Goal: Information Seeking & Learning: Learn about a topic

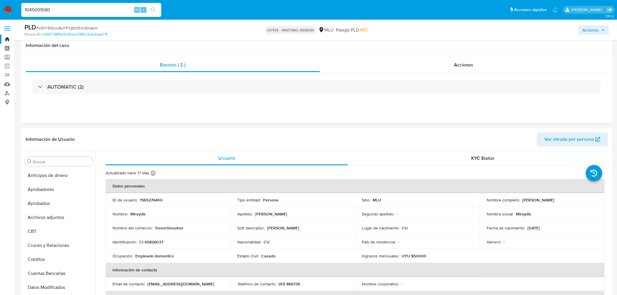
select select "10"
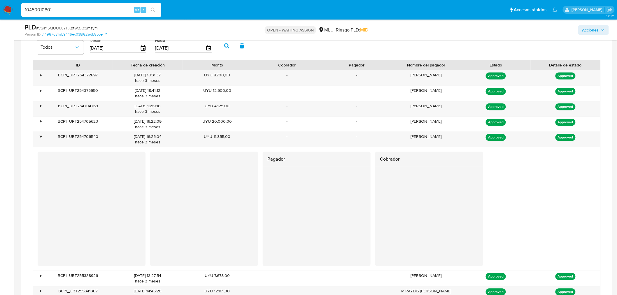
scroll to position [129, 0]
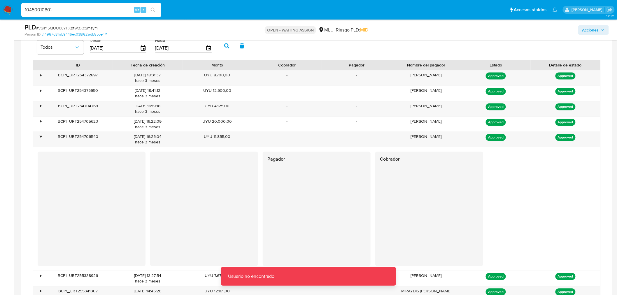
click at [54, 8] on input "1045001080}" at bounding box center [91, 10] width 140 height 8
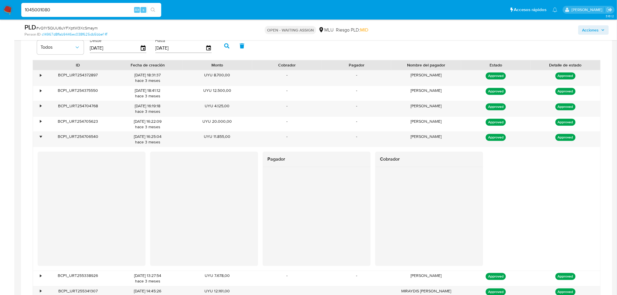
type input "1045001080"
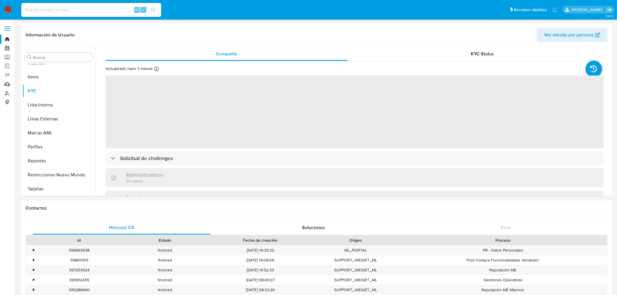
scroll to position [194, 0]
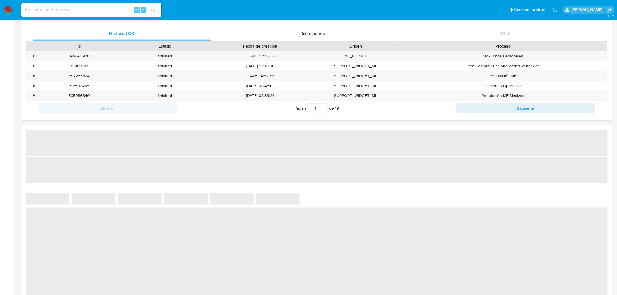
select select "10"
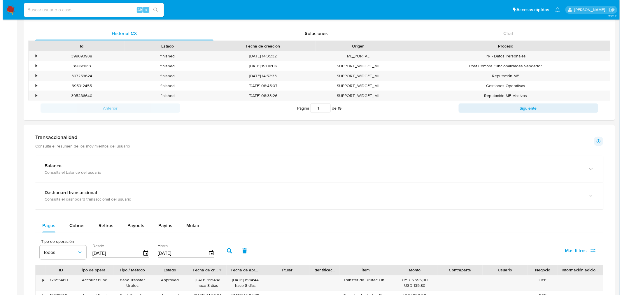
scroll to position [389, 0]
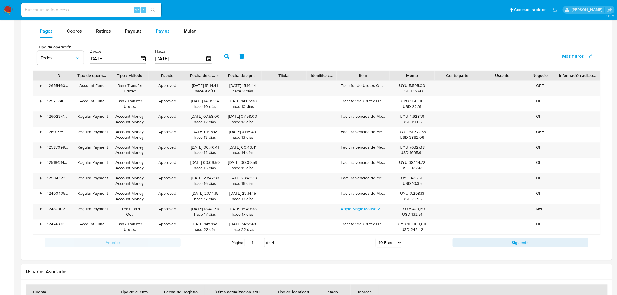
click at [158, 33] on span "Payins" at bounding box center [163, 31] width 14 height 7
select select "10"
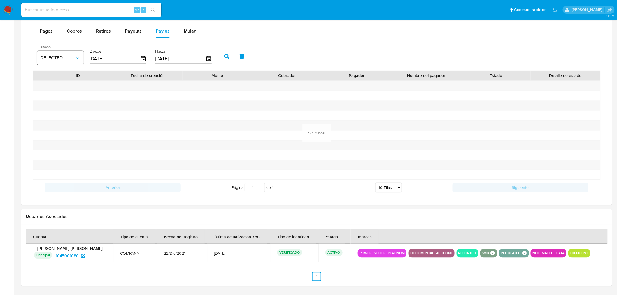
click at [74, 58] on icon "button" at bounding box center [77, 58] width 6 height 6
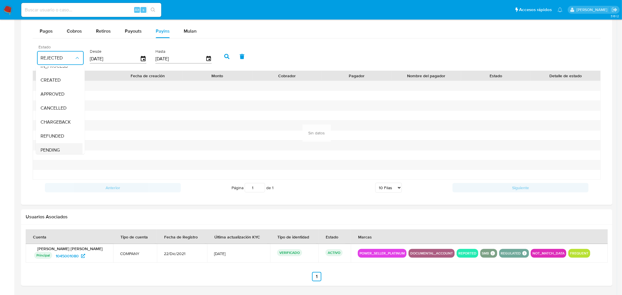
scroll to position [43, 0]
click at [62, 144] on div "Todos" at bounding box center [58, 147] width 34 height 14
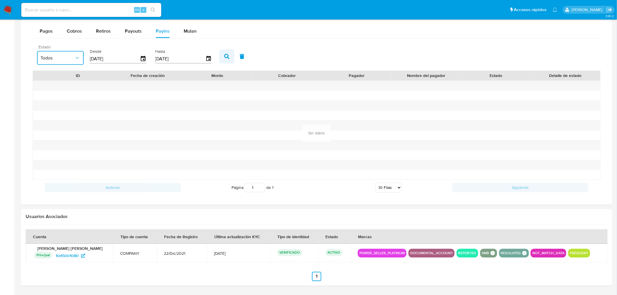
click at [219, 54] on button "button" at bounding box center [226, 57] width 15 height 14
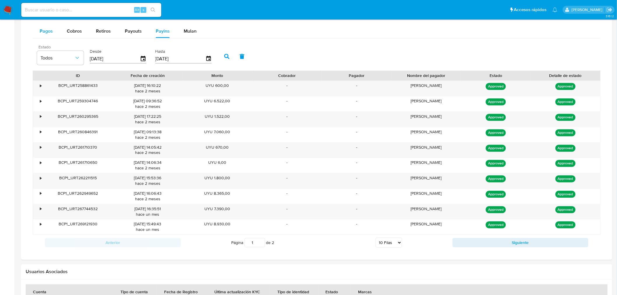
click at [46, 30] on span "Pagos" at bounding box center [46, 31] width 13 height 7
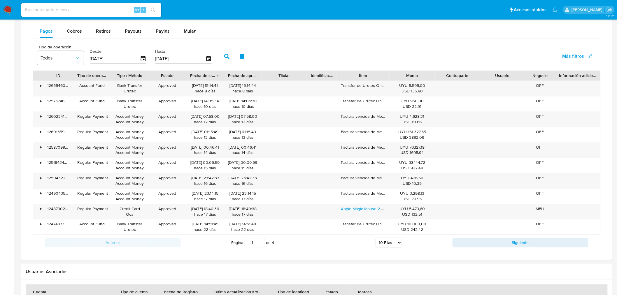
click at [393, 239] on select "5 Filas 10 Filas 20 Filas 25 Filas 50 Filas 100 Filas" at bounding box center [389, 243] width 27 height 10
click at [56, 54] on button "Todos" at bounding box center [60, 58] width 47 height 14
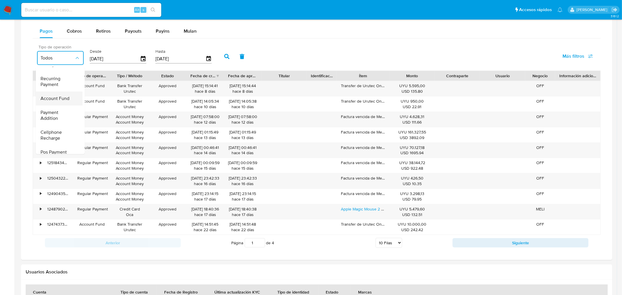
click at [67, 98] on span "Account Fund" at bounding box center [55, 99] width 29 height 6
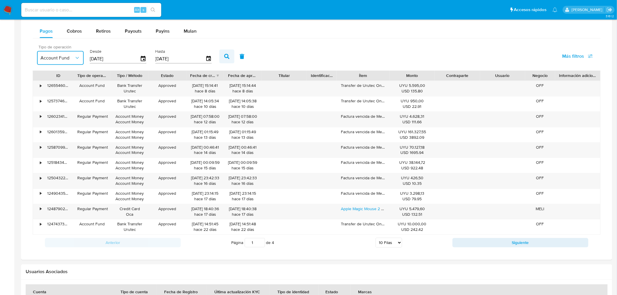
click at [224, 56] on icon "button" at bounding box center [226, 56] width 5 height 5
click at [503, 250] on div "Anterior Página 1 de 2 5 Filas 10 Filas 20 Filas 25 Filas 50 Filas 100 Filas Si…" at bounding box center [317, 243] width 568 height 16
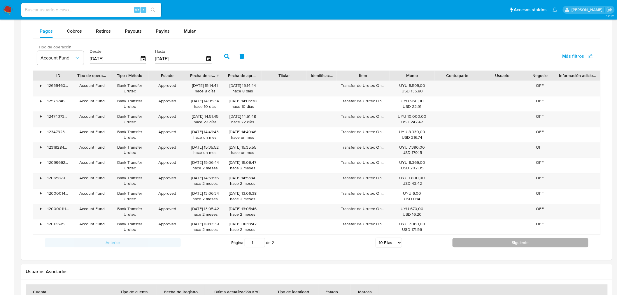
click at [507, 245] on button "Siguiente" at bounding box center [521, 242] width 136 height 9
type input "2"
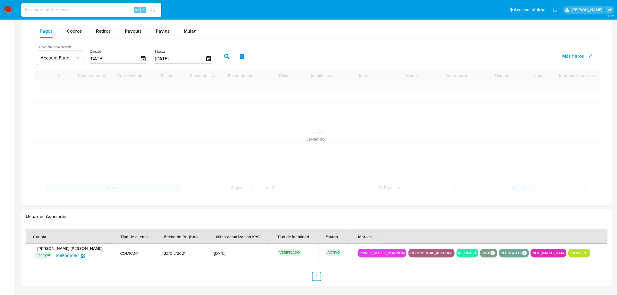
scroll to position [357, 0]
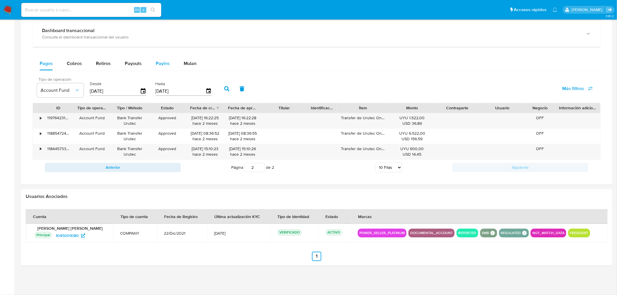
click at [160, 66] on span "Payins" at bounding box center [163, 63] width 14 height 7
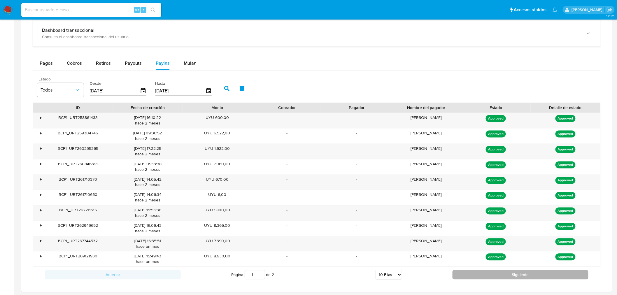
click at [480, 279] on button "Siguiente" at bounding box center [521, 274] width 136 height 9
type input "2"
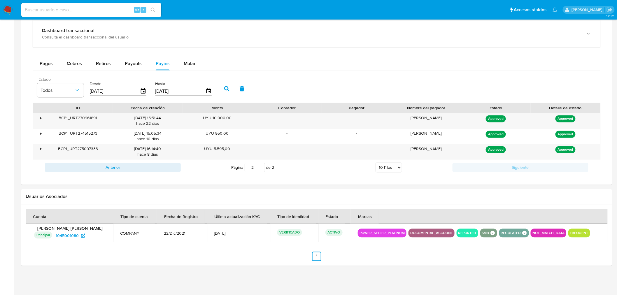
click at [51, 12] on input at bounding box center [91, 10] width 140 height 8
paste input "243775528"
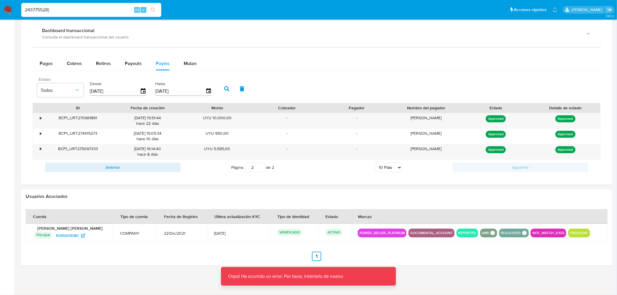
click at [51, 10] on input "243775528}" at bounding box center [91, 10] width 140 height 8
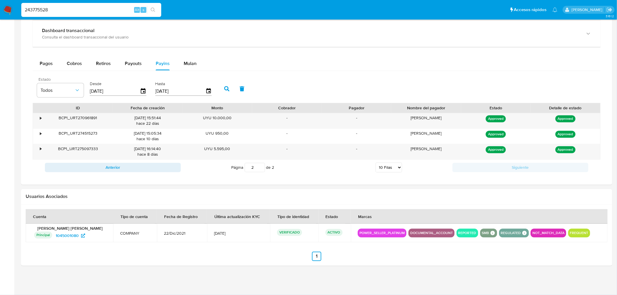
type input "243775528"
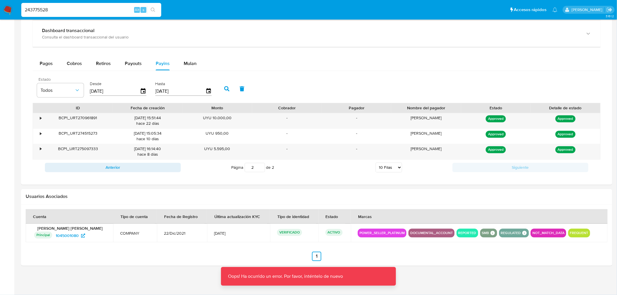
click at [91, 14] on div "243775528 Alt s" at bounding box center [91, 10] width 140 height 14
click at [96, 10] on input "243775528" at bounding box center [91, 10] width 140 height 8
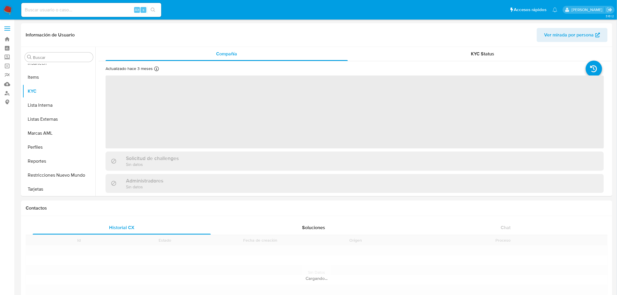
scroll to position [288, 0]
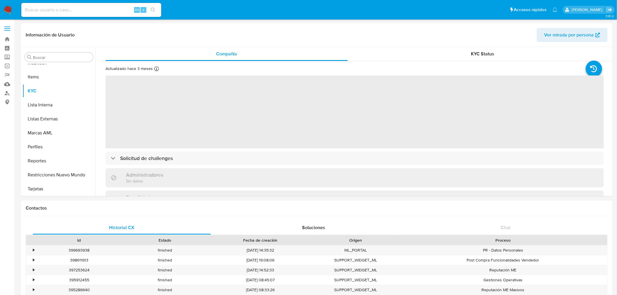
select select "10"
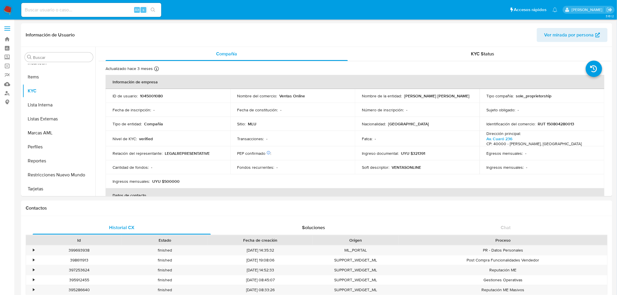
click at [80, 15] on div "Alt s" at bounding box center [91, 10] width 140 height 14
click at [81, 12] on input at bounding box center [91, 10] width 140 height 8
paste input "243775528"
type input "243775528"
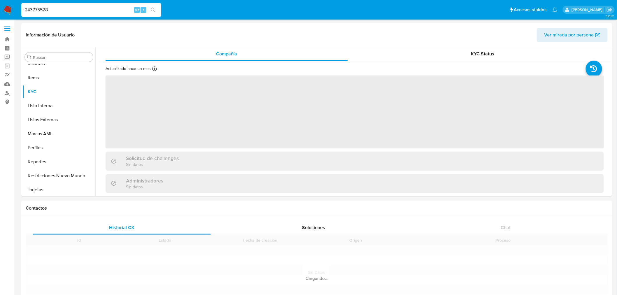
scroll to position [288, 0]
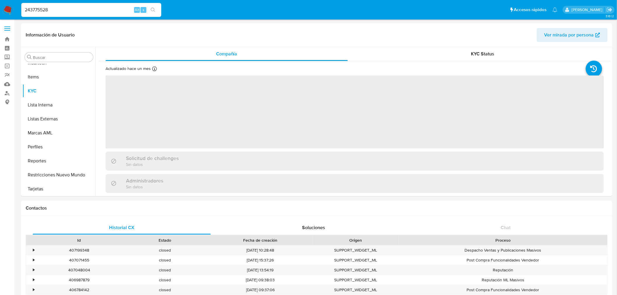
select select "10"
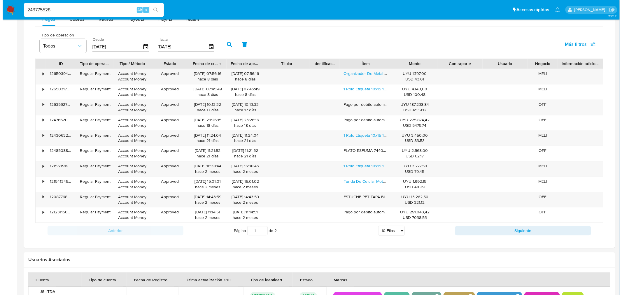
scroll to position [356, 0]
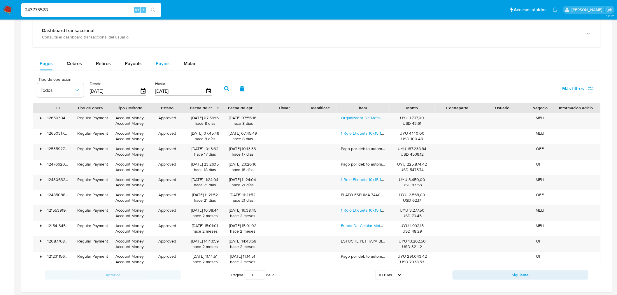
click at [160, 64] on span "Payins" at bounding box center [163, 63] width 14 height 7
select select "10"
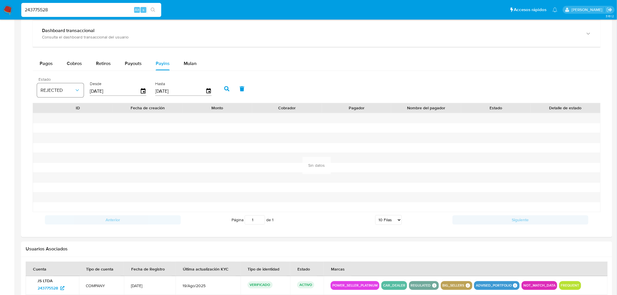
click at [81, 92] on button "REJECTED" at bounding box center [60, 90] width 47 height 14
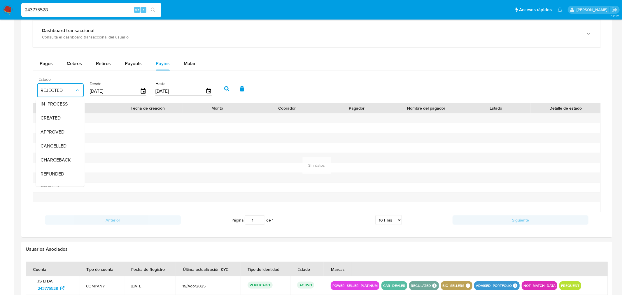
scroll to position [43, 0]
click at [53, 175] on div "Todos" at bounding box center [58, 180] width 34 height 14
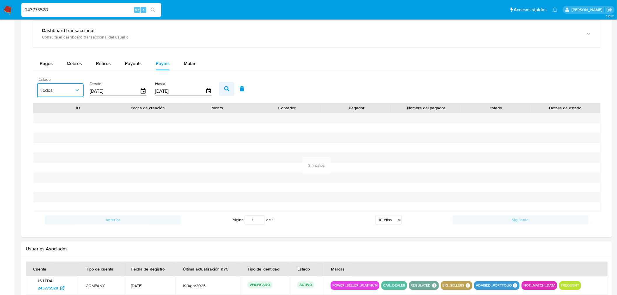
click at [222, 86] on button "button" at bounding box center [226, 89] width 15 height 14
click at [224, 88] on icon "button" at bounding box center [226, 88] width 5 height 5
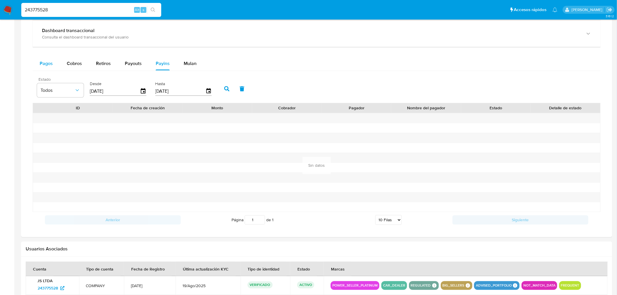
click at [45, 62] on span "Pagos" at bounding box center [46, 63] width 13 height 7
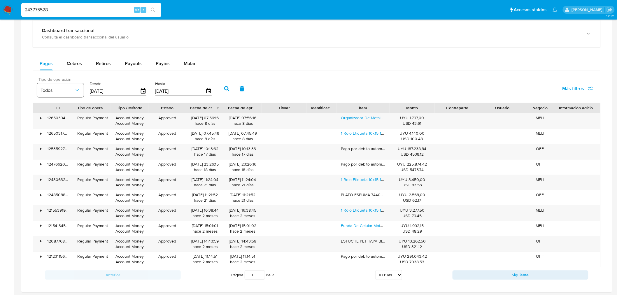
click at [74, 91] on span "Todos" at bounding box center [58, 90] width 34 height 6
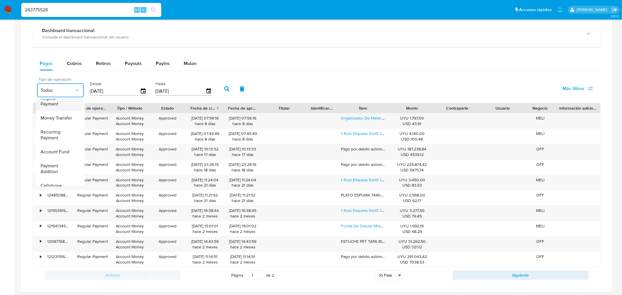
scroll to position [32, 0]
click at [115, 91] on input "[DATE]" at bounding box center [115, 91] width 50 height 9
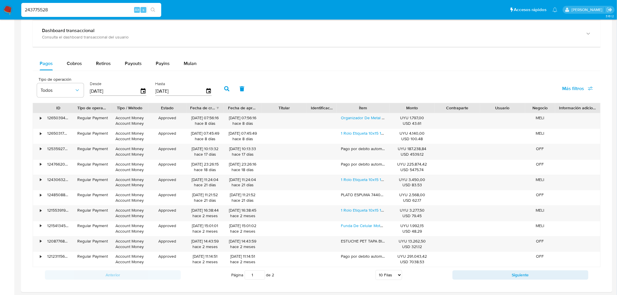
click at [115, 91] on input "[DATE]" at bounding box center [115, 91] width 50 height 9
type input "0_/__/____"
type input "01/04/2025"
click at [224, 91] on icon "button" at bounding box center [226, 88] width 5 height 5
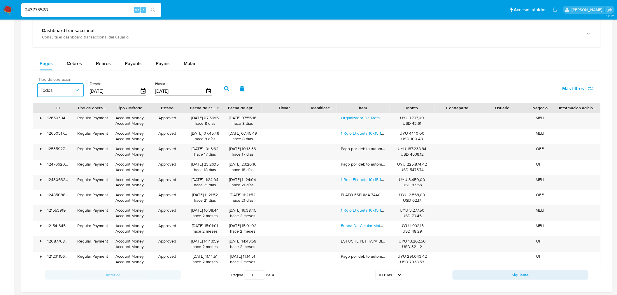
click at [68, 88] on span "Todos" at bounding box center [58, 90] width 34 height 6
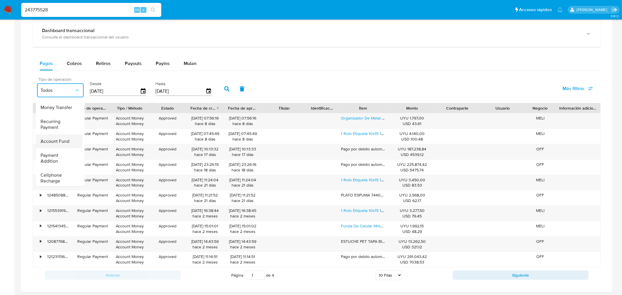
click at [65, 143] on span "Account Fund" at bounding box center [55, 142] width 29 height 6
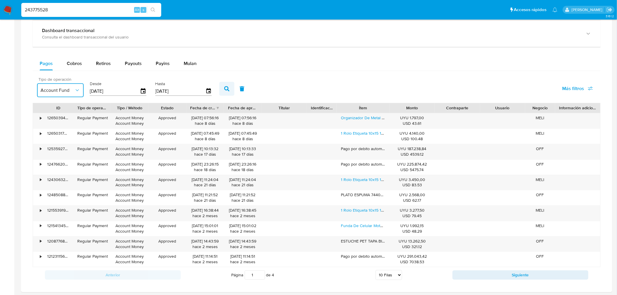
click at [221, 89] on button "button" at bounding box center [226, 89] width 15 height 14
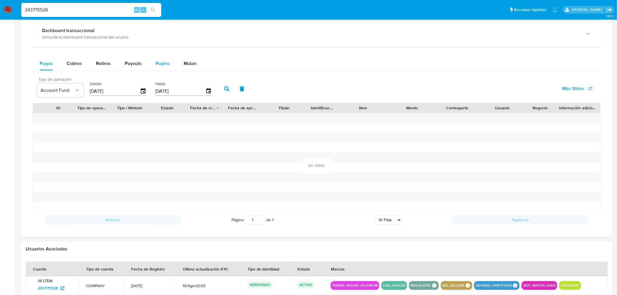
click at [159, 66] on span "Payins" at bounding box center [163, 63] width 14 height 7
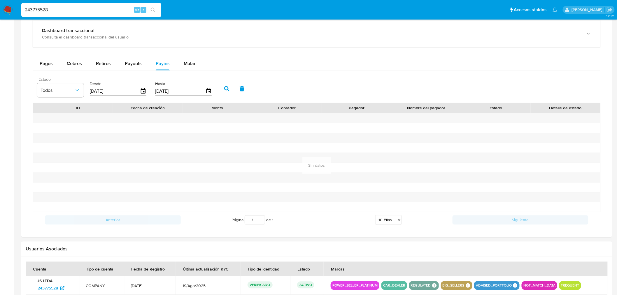
click at [122, 95] on input "[DATE]" at bounding box center [115, 91] width 50 height 9
type input "0_/__/____"
type input "01/04/2025"
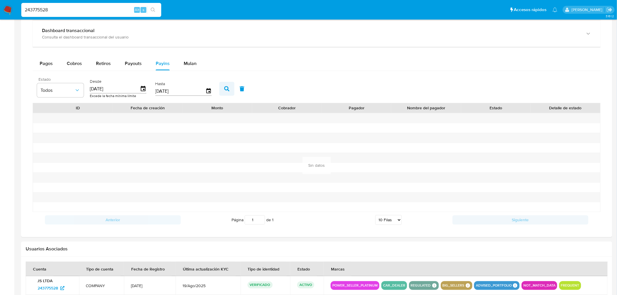
click at [231, 91] on button "button" at bounding box center [226, 89] width 15 height 14
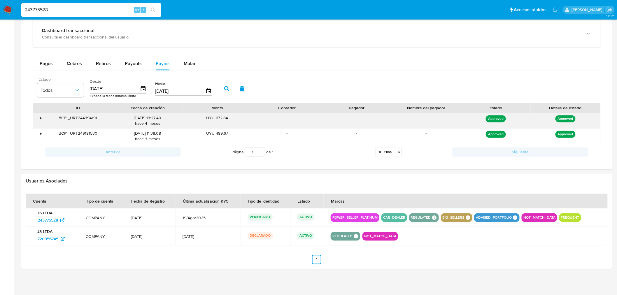
click at [43, 120] on div "BCP1_URT244394191" at bounding box center [78, 120] width 70 height 15
click at [44, 62] on span "Pagos" at bounding box center [46, 63] width 13 height 7
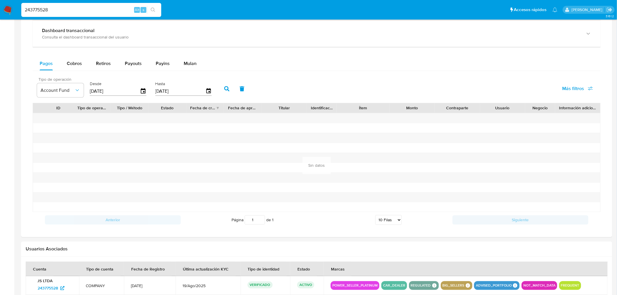
click at [47, 10] on input "243775528" at bounding box center [91, 10] width 140 height 8
click at [48, 10] on input "243775528" at bounding box center [91, 10] width 140 height 8
paste input "481362059"
type input "481362059"
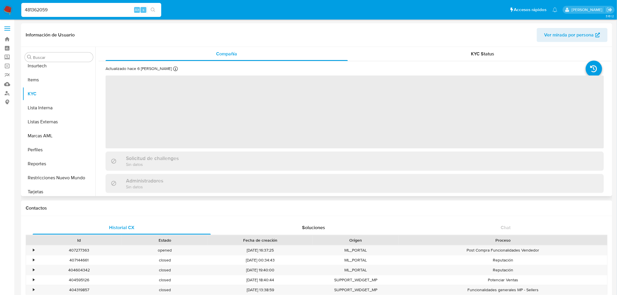
scroll to position [288, 0]
select select "10"
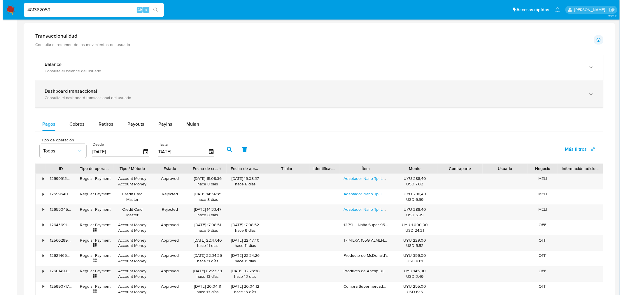
scroll to position [270, 0]
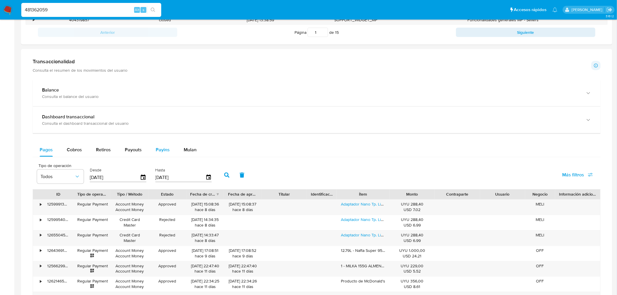
click at [159, 150] on span "Payins" at bounding box center [163, 149] width 14 height 7
select select "10"
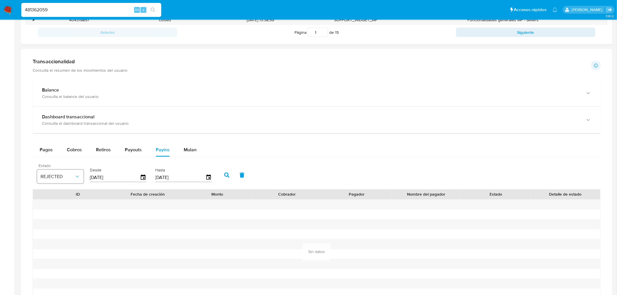
click at [79, 173] on button "REJECTED" at bounding box center [60, 177] width 47 height 14
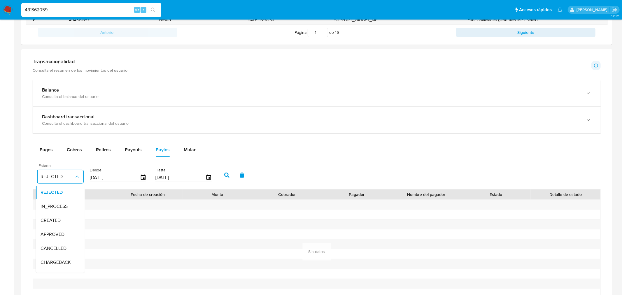
scroll to position [43, 0]
click at [59, 267] on div "Todos" at bounding box center [58, 266] width 34 height 14
click at [224, 173] on icon "button" at bounding box center [226, 175] width 5 height 5
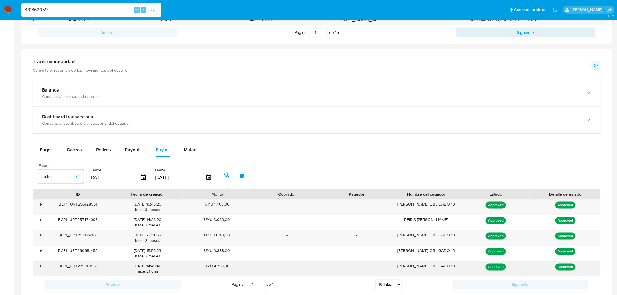
drag, startPoint x: 97, startPoint y: 207, endPoint x: 95, endPoint y: 269, distance: 62.2
click at [95, 269] on div "• BCP1_URT256128551 07/07/2025 16:45:20 hace 3 meses UYU 1.463,00 BILLIRIS REIR…" at bounding box center [317, 237] width 568 height 77
click at [42, 148] on span "Pagos" at bounding box center [46, 149] width 13 height 7
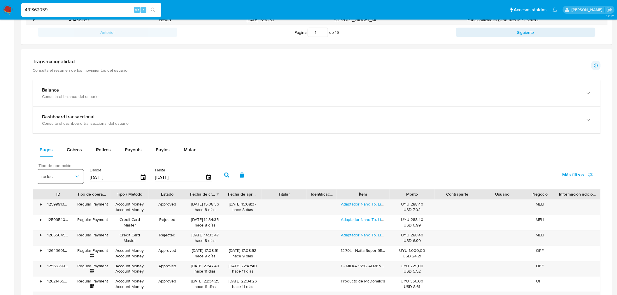
click at [71, 183] on button "Todos" at bounding box center [60, 177] width 47 height 14
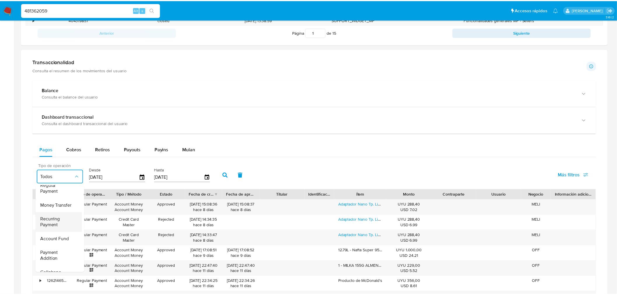
scroll to position [32, 0]
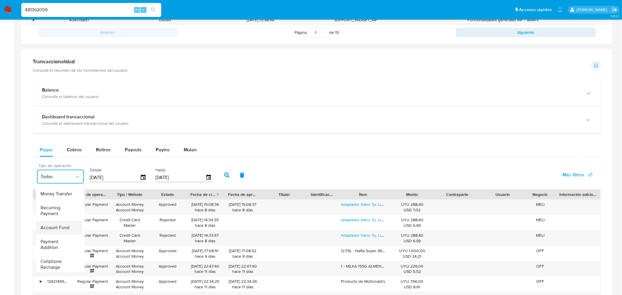
click at [63, 228] on span "Account Fund" at bounding box center [55, 228] width 29 height 6
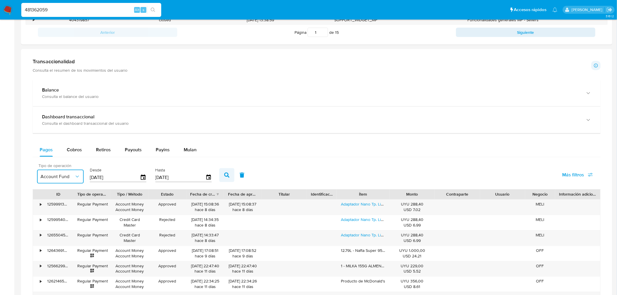
click at [222, 173] on button "button" at bounding box center [226, 175] width 15 height 14
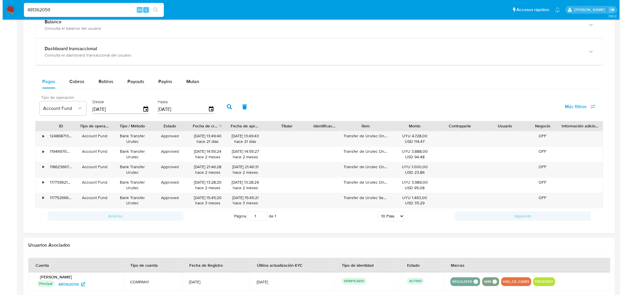
scroll to position [387, 0]
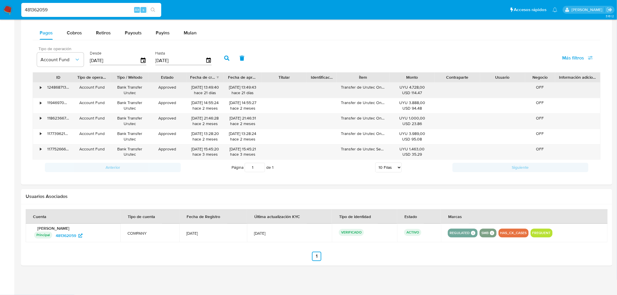
drag, startPoint x: 83, startPoint y: 148, endPoint x: 64, endPoint y: 89, distance: 61.1
click at [64, 89] on div "• 124868713862 Account Fund Bank Transfer Urutec Approved 04/09/2025 13:49:40 h…" at bounding box center [317, 121] width 568 height 77
click at [160, 33] on span "Payins" at bounding box center [163, 32] width 14 height 7
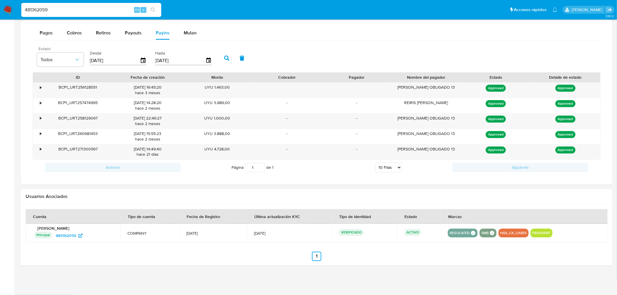
click at [101, 57] on input "[DATE]" at bounding box center [115, 60] width 50 height 9
type input "0_/__/____"
click at [224, 60] on icon "button" at bounding box center [226, 58] width 5 height 5
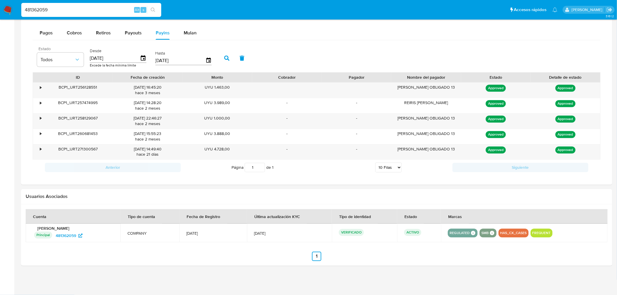
click at [224, 60] on icon "button" at bounding box center [226, 58] width 5 height 5
click at [101, 58] on input "01/04/2025" at bounding box center [115, 58] width 50 height 9
type input "01/02/025_"
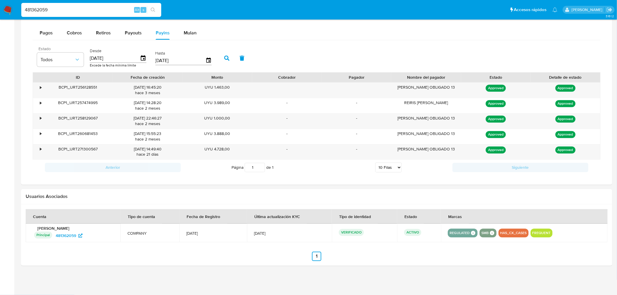
type input "01/05/202_"
type input "5_/__/____"
type input "01/05/2025"
click at [225, 61] on button "button" at bounding box center [226, 58] width 15 height 14
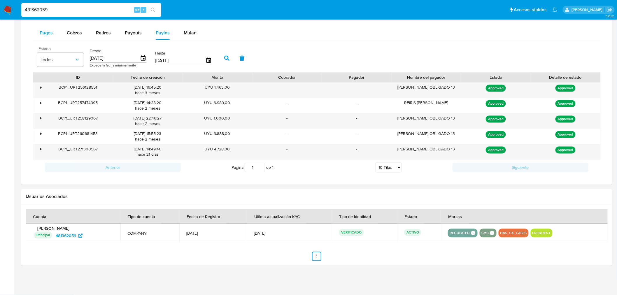
click at [46, 35] on span "Pagos" at bounding box center [46, 32] width 13 height 7
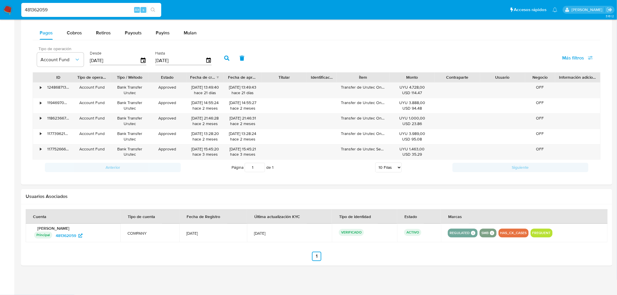
click at [109, 62] on input "[DATE]" at bounding box center [115, 60] width 50 height 9
type input "0_/__/____"
type input "01/04/2025"
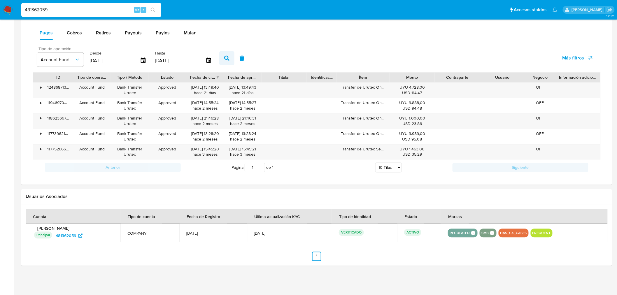
click at [225, 59] on icon "button" at bounding box center [226, 58] width 5 height 5
click at [37, 9] on input "481362059" at bounding box center [91, 10] width 140 height 8
click at [156, 34] on span "Payins" at bounding box center [163, 32] width 14 height 7
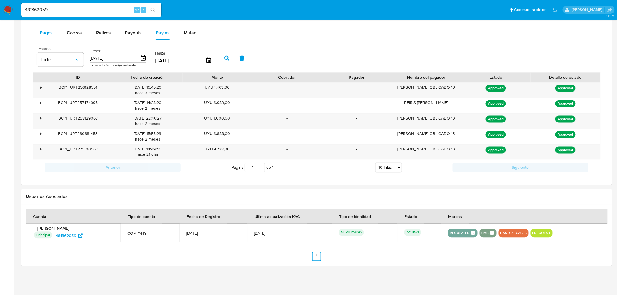
click at [48, 34] on span "Pagos" at bounding box center [46, 32] width 13 height 7
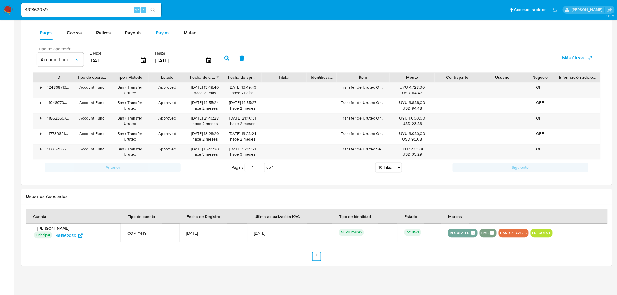
click at [166, 34] on span "Payins" at bounding box center [163, 32] width 14 height 7
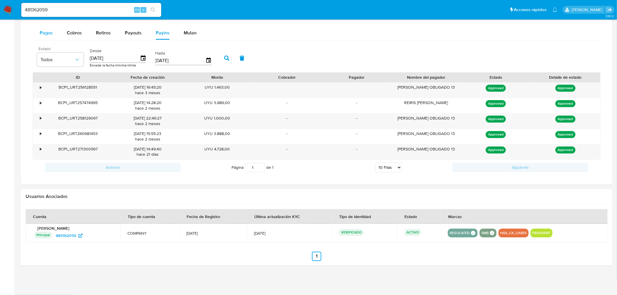
click at [46, 37] on div "Pagos" at bounding box center [46, 33] width 13 height 14
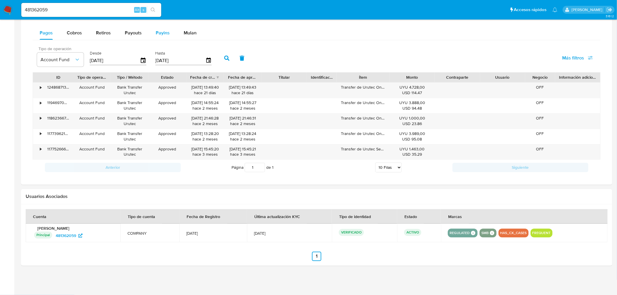
click at [156, 32] on span "Payins" at bounding box center [163, 32] width 14 height 7
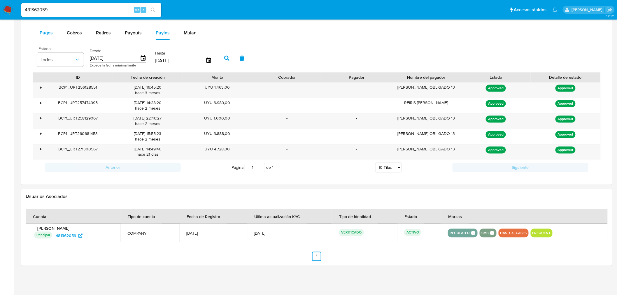
click at [49, 34] on span "Pagos" at bounding box center [46, 32] width 13 height 7
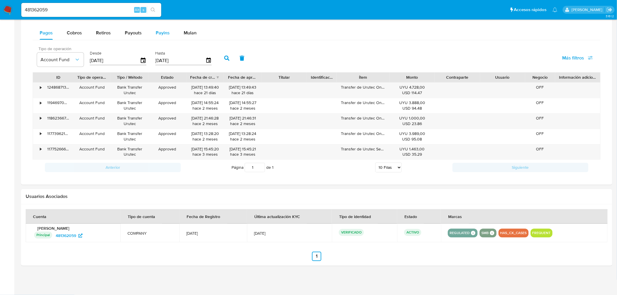
click at [159, 31] on span "Payins" at bounding box center [163, 32] width 14 height 7
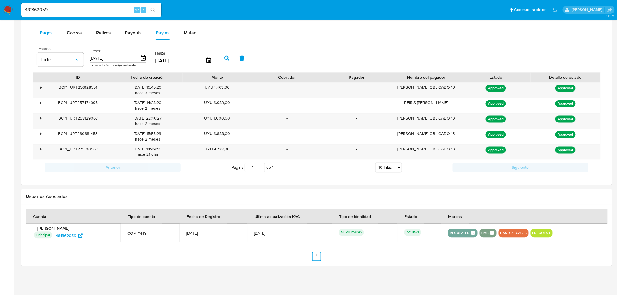
click at [36, 30] on button "Pagos" at bounding box center [46, 33] width 27 height 14
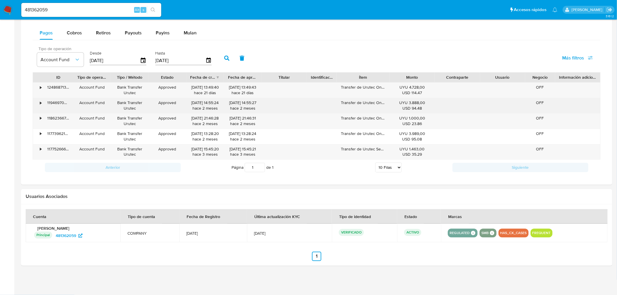
click at [295, 146] on div "• 124868713862 Account Fund Bank Transfer Urutec Approved 04/09/2025 13:49:40 h…" at bounding box center [317, 121] width 568 height 77
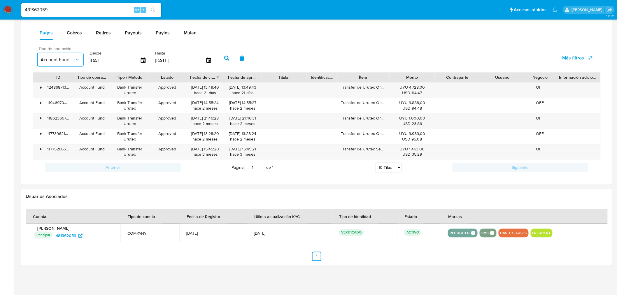
click at [71, 62] on span "Account Fund" at bounding box center [58, 60] width 34 height 6
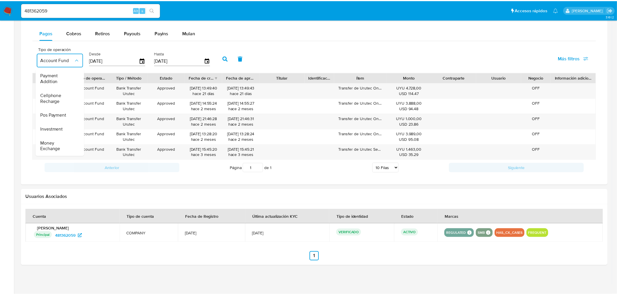
scroll to position [0, 0]
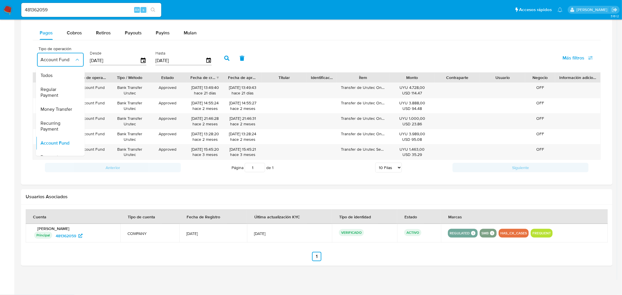
click at [64, 9] on input "481362059" at bounding box center [91, 10] width 140 height 8
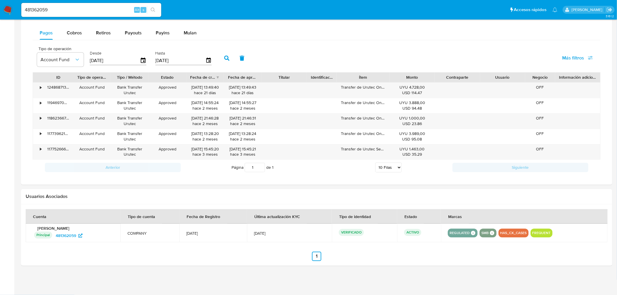
click at [64, 9] on input "481362059" at bounding box center [91, 10] width 140 height 8
click at [65, 8] on input "481362059" at bounding box center [91, 10] width 140 height 8
paste input "2326829048"
type input "2326829048"
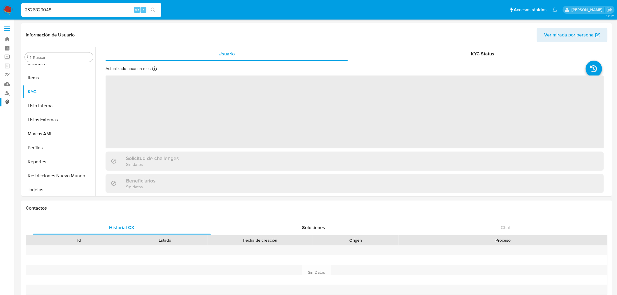
scroll to position [288, 0]
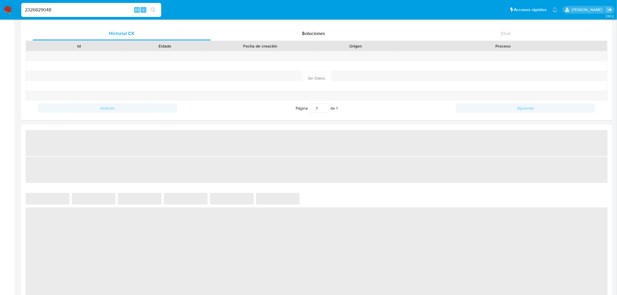
select select "10"
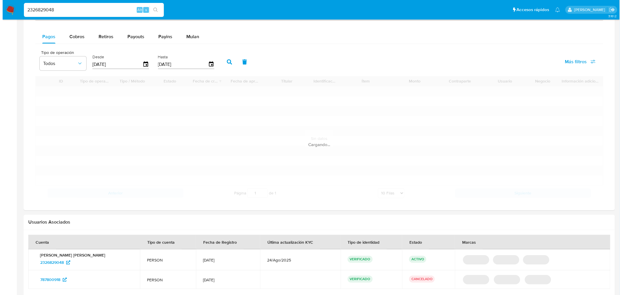
scroll to position [389, 0]
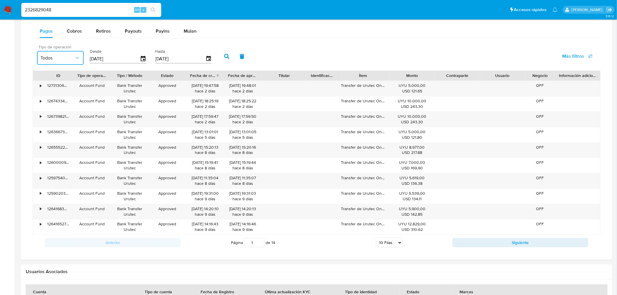
click at [66, 56] on span "Todos" at bounding box center [58, 58] width 34 height 6
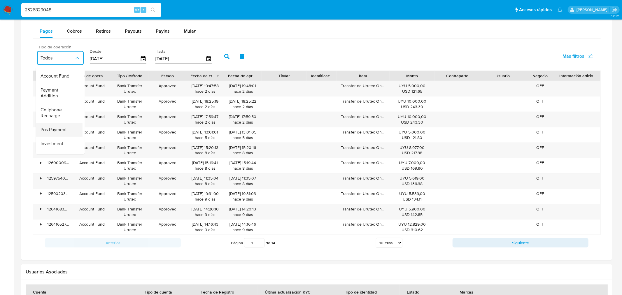
scroll to position [54, 0]
click at [68, 91] on span "Account Fund" at bounding box center [55, 88] width 29 height 6
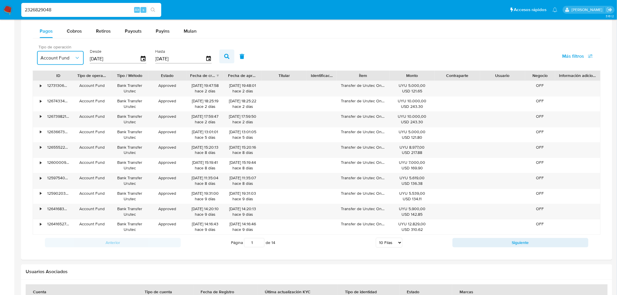
click at [224, 55] on icon "button" at bounding box center [226, 56] width 5 height 5
click at [260, 243] on input "2" at bounding box center [254, 242] width 20 height 9
click at [260, 243] on input "3" at bounding box center [254, 242] width 20 height 9
click at [260, 243] on input "4" at bounding box center [254, 242] width 20 height 9
click at [260, 243] on input "5" at bounding box center [254, 242] width 20 height 9
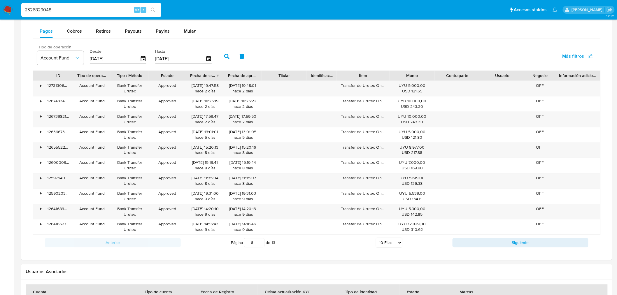
click at [260, 243] on input "6" at bounding box center [254, 242] width 20 height 9
click at [260, 243] on input "7" at bounding box center [254, 242] width 20 height 9
click at [260, 243] on input "8" at bounding box center [254, 242] width 20 height 9
click at [260, 243] on input "9" at bounding box center [254, 242] width 20 height 9
click at [260, 243] on input "10" at bounding box center [254, 242] width 20 height 9
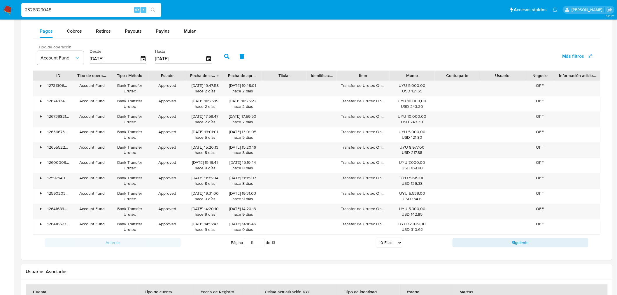
click at [260, 243] on input "11" at bounding box center [254, 242] width 20 height 9
click at [260, 243] on input "12" at bounding box center [254, 242] width 20 height 9
click at [260, 243] on input "13" at bounding box center [254, 242] width 20 height 9
type input "13"
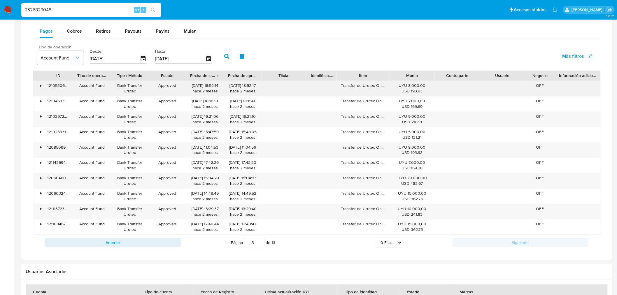
drag, startPoint x: 74, startPoint y: 227, endPoint x: 47, endPoint y: 84, distance: 145.0
click at [47, 85] on div "• 121053062239 Account Fund Bank Transfer Urutec Approved 08/08/2025 18:52:14 h…" at bounding box center [317, 158] width 568 height 154
click at [166, 28] on span "Payins" at bounding box center [163, 31] width 14 height 7
select select "10"
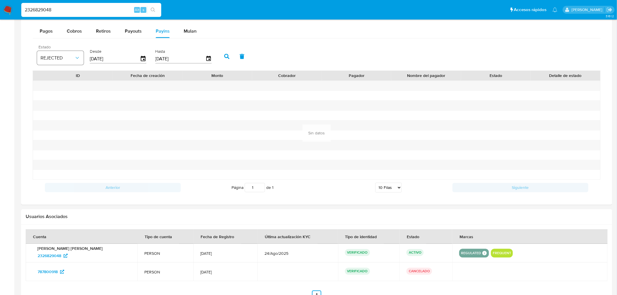
click at [59, 61] on span "REJECTED" at bounding box center [58, 58] width 34 height 6
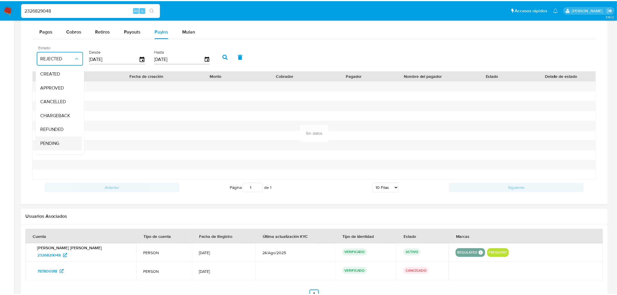
scroll to position [43, 0]
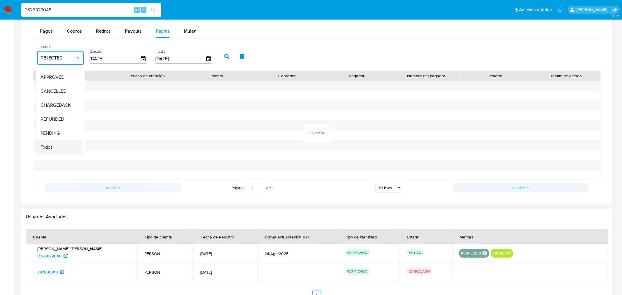
click at [63, 144] on div "Todos" at bounding box center [58, 147] width 34 height 14
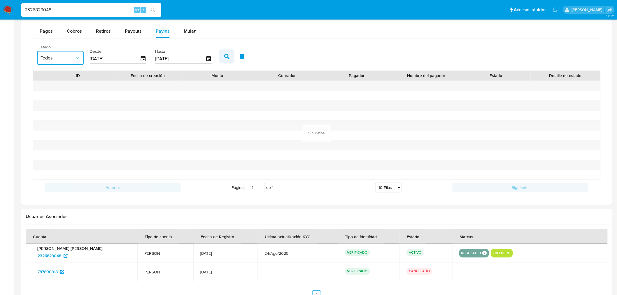
click at [224, 55] on icon "button" at bounding box center [226, 56] width 5 height 5
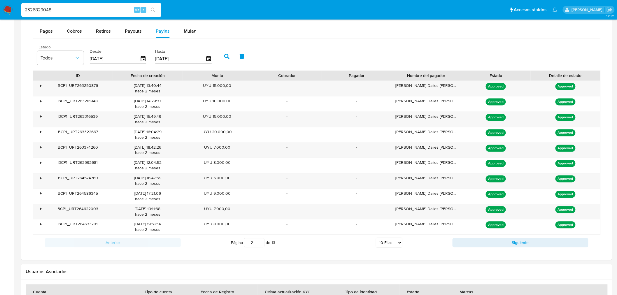
click at [261, 242] on input "2" at bounding box center [254, 242] width 20 height 9
click at [261, 242] on input "3" at bounding box center [254, 242] width 20 height 9
click at [261, 242] on input "4" at bounding box center [254, 242] width 20 height 9
click at [261, 242] on input "5" at bounding box center [254, 242] width 20 height 9
click at [261, 242] on input "6" at bounding box center [254, 242] width 20 height 9
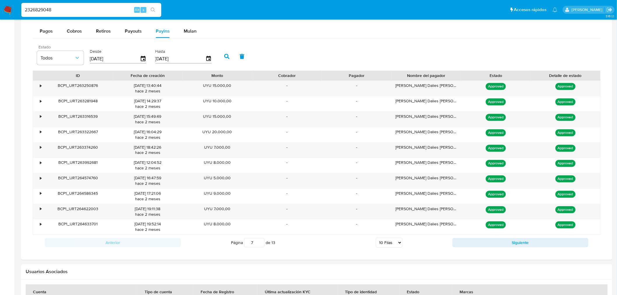
click at [261, 242] on input "7" at bounding box center [254, 242] width 20 height 9
click at [261, 242] on input "8" at bounding box center [254, 242] width 20 height 9
click at [261, 242] on input "9" at bounding box center [254, 242] width 20 height 9
click at [261, 242] on input "10" at bounding box center [254, 242] width 20 height 9
click at [260, 241] on input "11" at bounding box center [254, 242] width 20 height 9
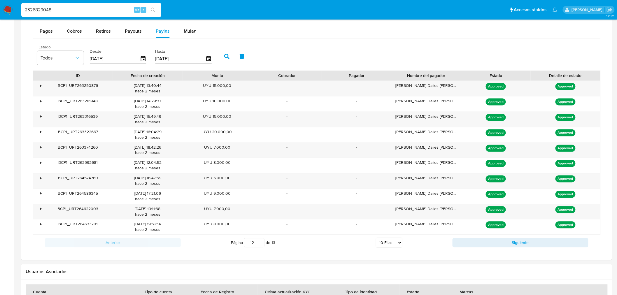
click at [260, 241] on input "12" at bounding box center [254, 242] width 20 height 9
click at [260, 241] on input "13" at bounding box center [254, 242] width 20 height 9
type input "13"
drag, startPoint x: 138, startPoint y: 223, endPoint x: 59, endPoint y: 88, distance: 157.2
click at [59, 88] on div "• BCP1_URT274812011 16/09/2025 15:16:42 hace 9 días UYU 12.829,00 - - Paula Ros…" at bounding box center [317, 158] width 568 height 154
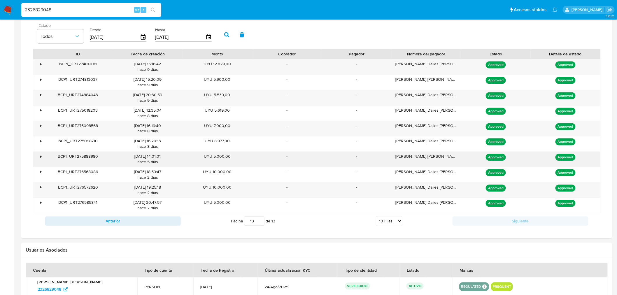
scroll to position [421, 0]
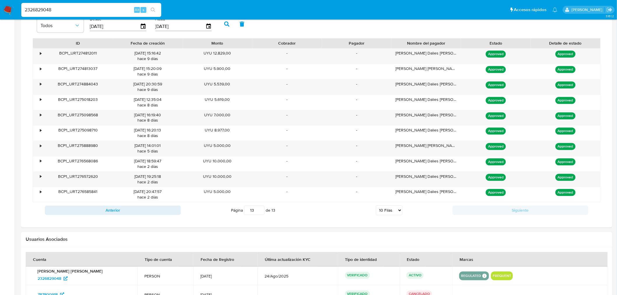
click at [83, 9] on input "2326829048" at bounding box center [91, 10] width 140 height 8
paste input "45761582"
type input "45761582"
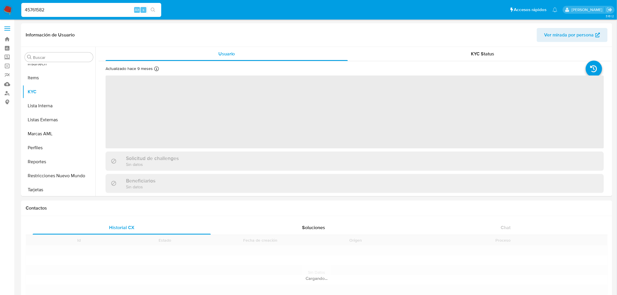
scroll to position [288, 0]
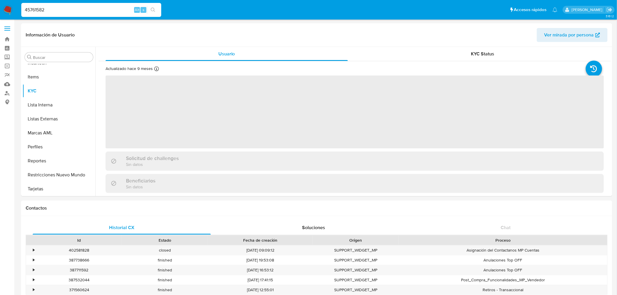
select select "10"
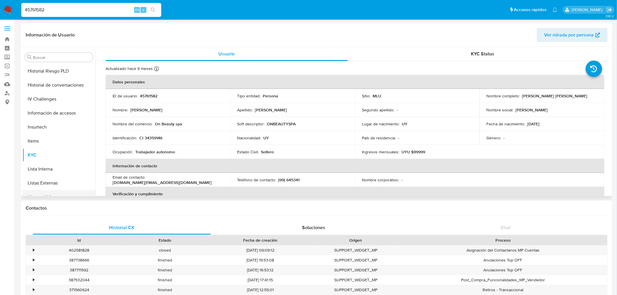
scroll to position [191, 0]
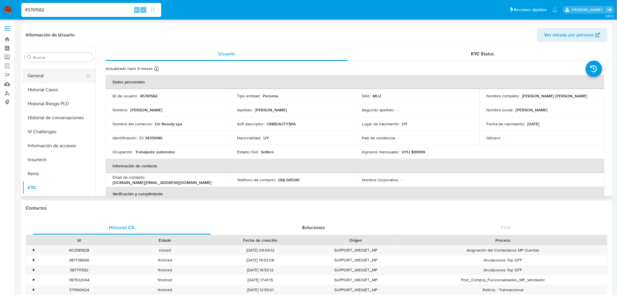
click at [56, 74] on button "General" at bounding box center [56, 76] width 68 height 14
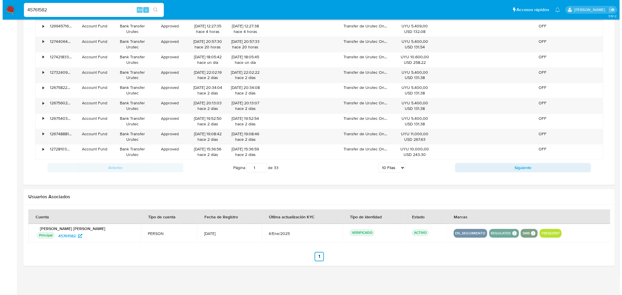
scroll to position [302, 0]
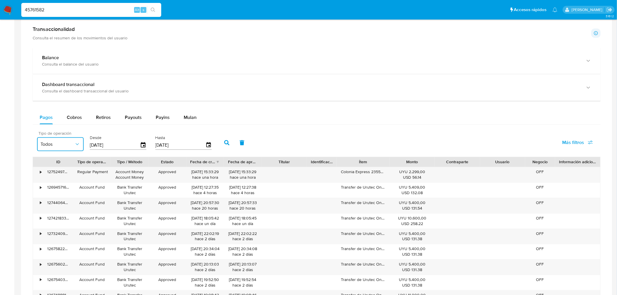
click at [74, 140] on button "Todos" at bounding box center [60, 144] width 47 height 14
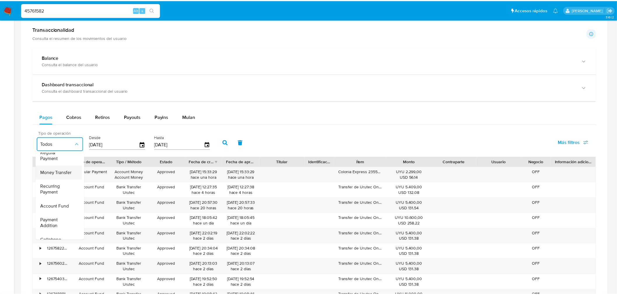
scroll to position [32, 0]
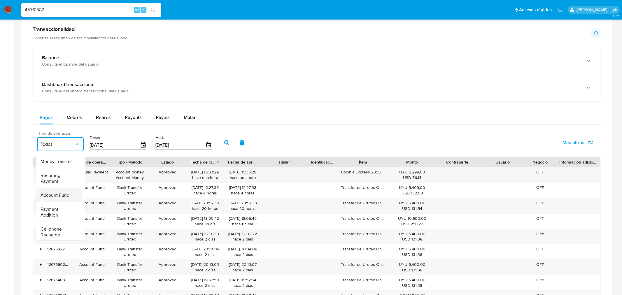
click at [65, 193] on span "Account Fund" at bounding box center [55, 195] width 29 height 6
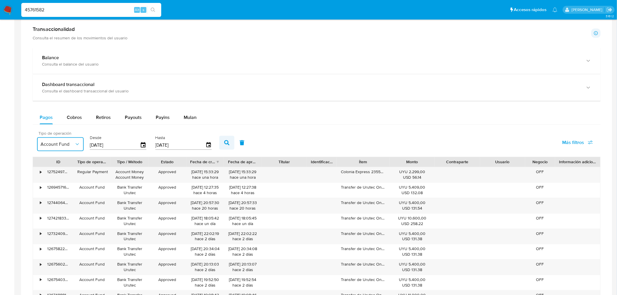
click at [221, 140] on button "button" at bounding box center [226, 143] width 15 height 14
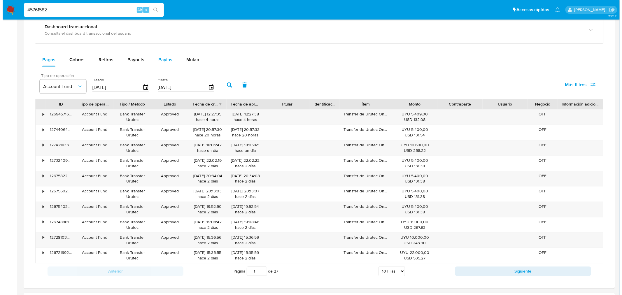
scroll to position [302, 0]
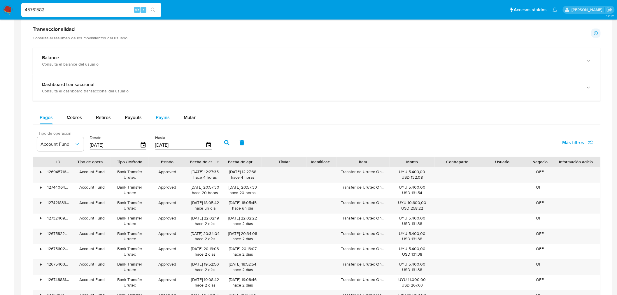
click at [165, 112] on div "Payins" at bounding box center [163, 118] width 14 height 14
select select "10"
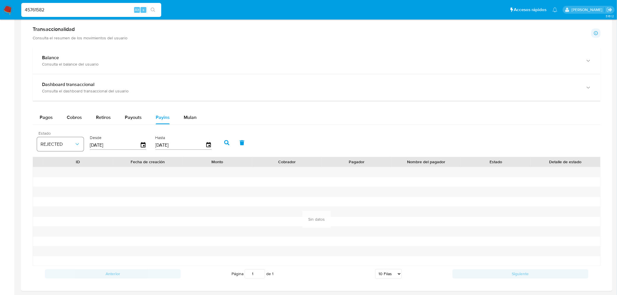
click at [77, 142] on icon "button" at bounding box center [77, 144] width 6 height 6
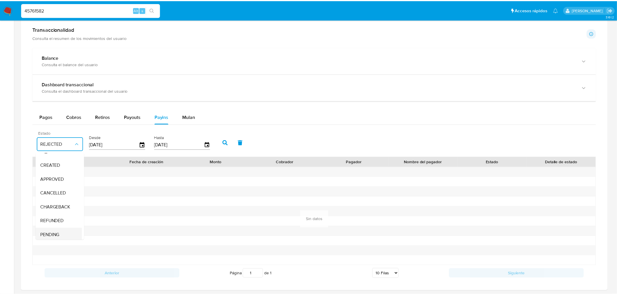
scroll to position [43, 0]
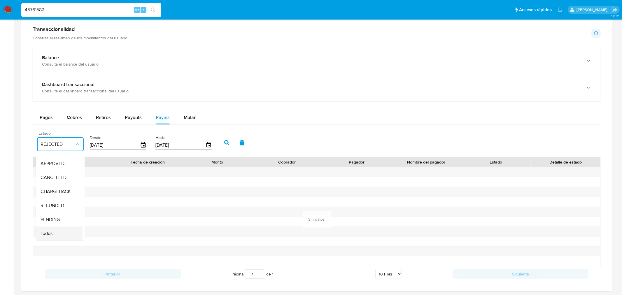
click at [49, 231] on span "Todos" at bounding box center [47, 234] width 12 height 6
click at [219, 141] on button "button" at bounding box center [226, 143] width 15 height 14
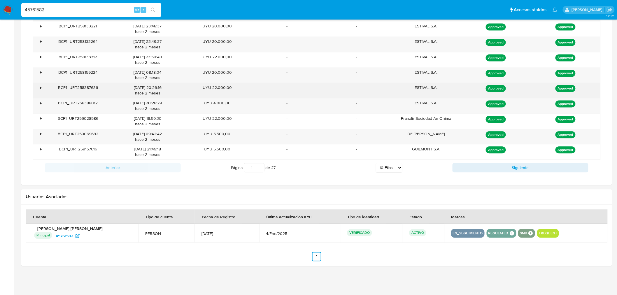
scroll to position [465, 0]
